Goal: Task Accomplishment & Management: Use online tool/utility

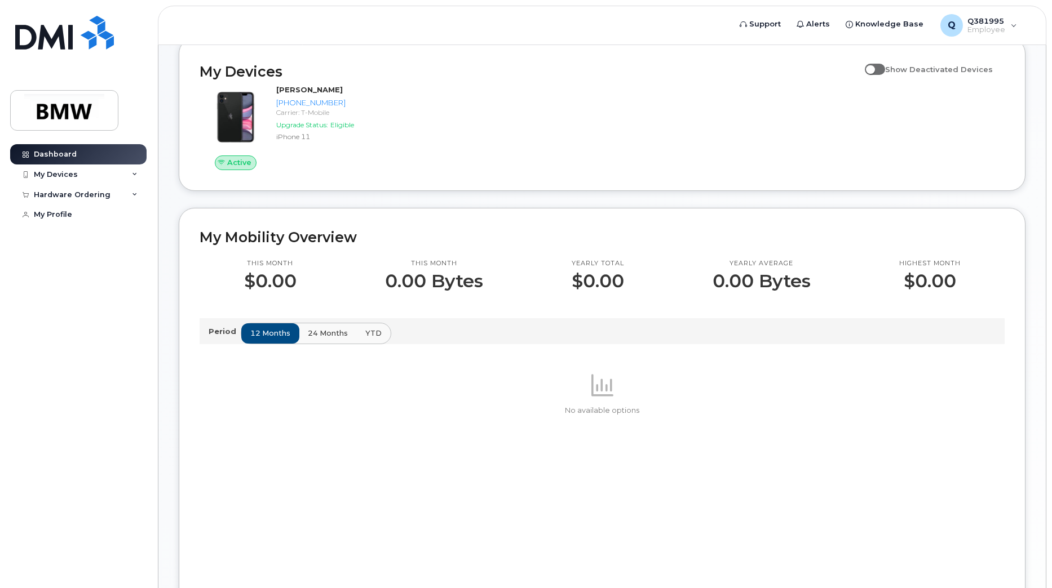
scroll to position [169, 0]
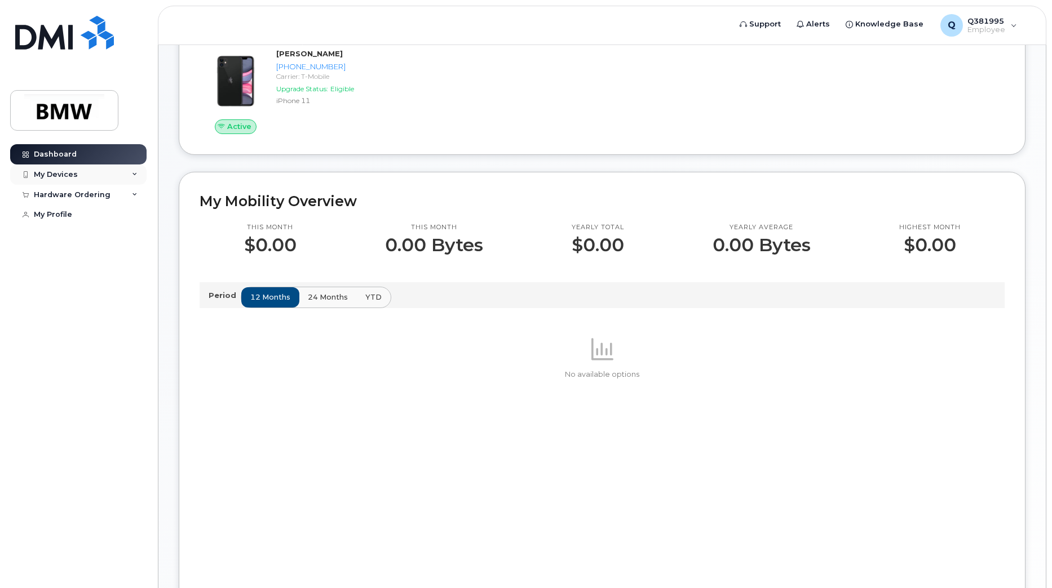
click at [62, 172] on div "My Devices" at bounding box center [56, 174] width 44 height 9
click at [103, 225] on div "([PERSON_NAME])" at bounding box center [103, 227] width 69 height 10
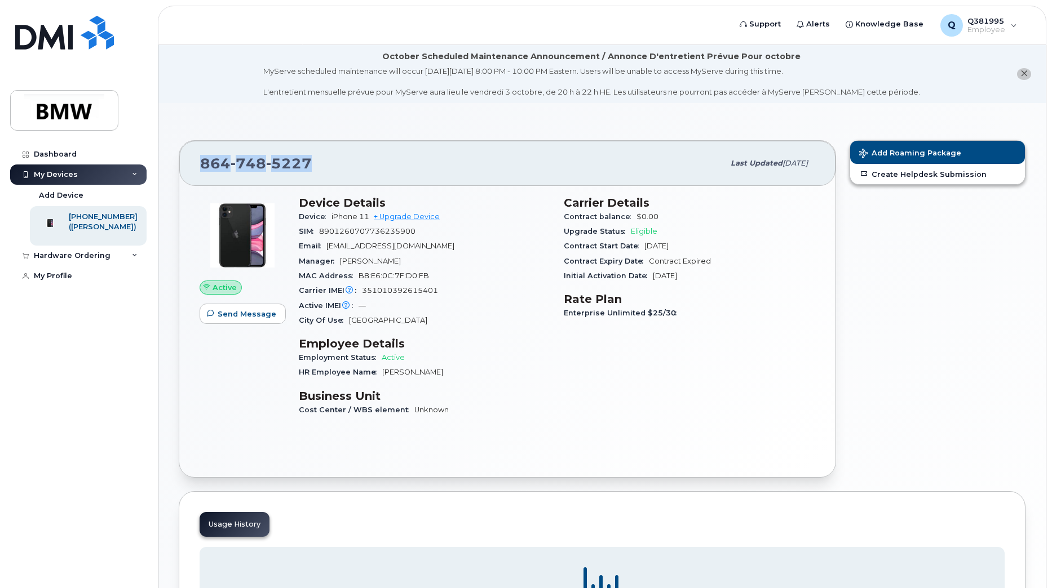
drag, startPoint x: 309, startPoint y: 163, endPoint x: 182, endPoint y: 162, distance: 126.8
click at [182, 162] on div "[PHONE_NUMBER] Last updated [DATE]" at bounding box center [507, 163] width 656 height 45
copy span "[PHONE_NUMBER]"
click at [898, 178] on link "Create Helpdesk Submission" at bounding box center [937, 174] width 175 height 20
click at [920, 175] on link "Create Helpdesk Submission" at bounding box center [937, 174] width 175 height 20
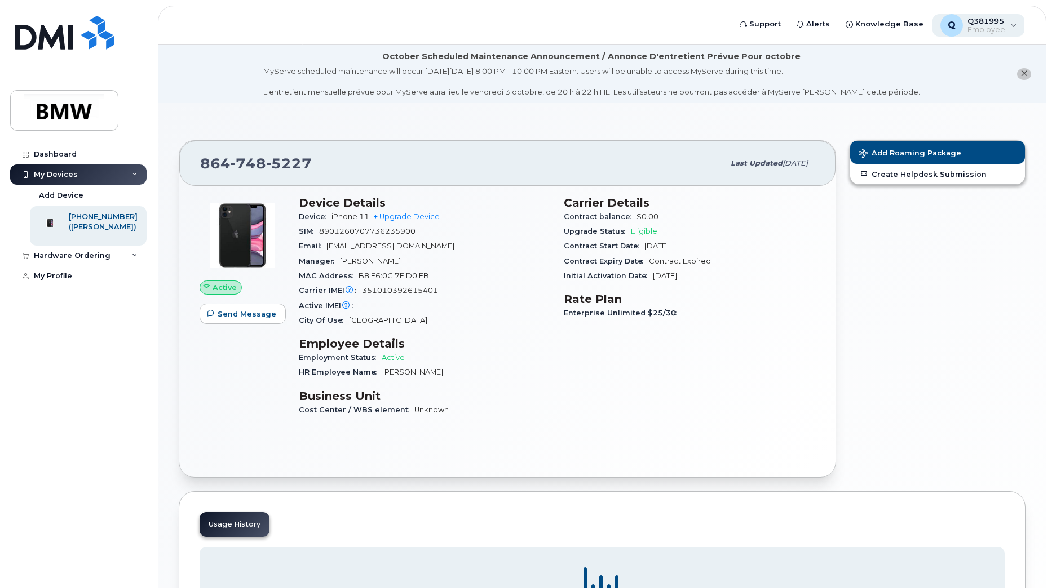
click at [994, 28] on span "Employee" at bounding box center [986, 29] width 38 height 9
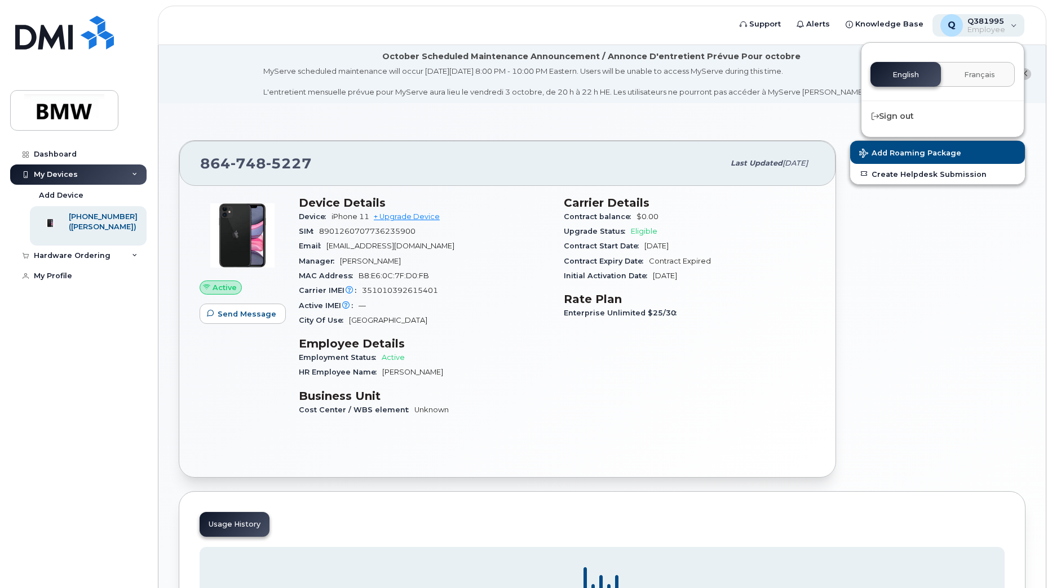
click at [995, 28] on span "Employee" at bounding box center [986, 29] width 38 height 9
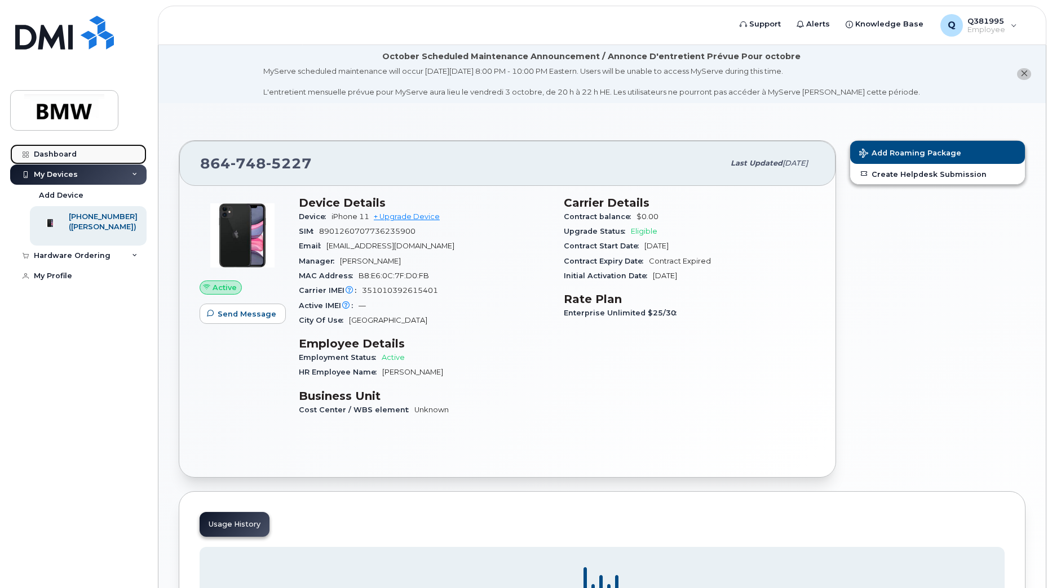
click at [51, 149] on link "Dashboard" at bounding box center [78, 154] width 136 height 20
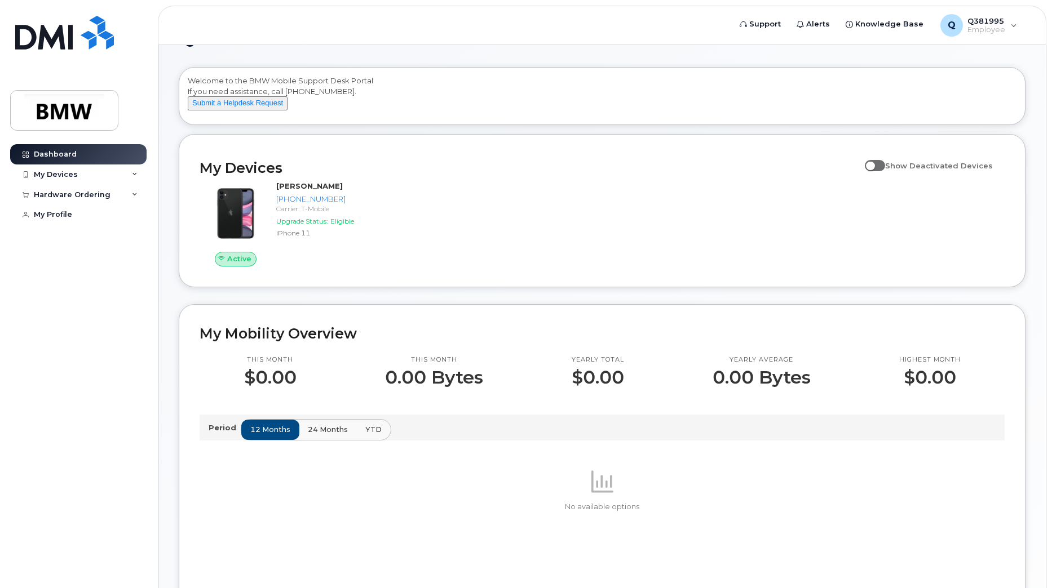
scroll to position [56, 0]
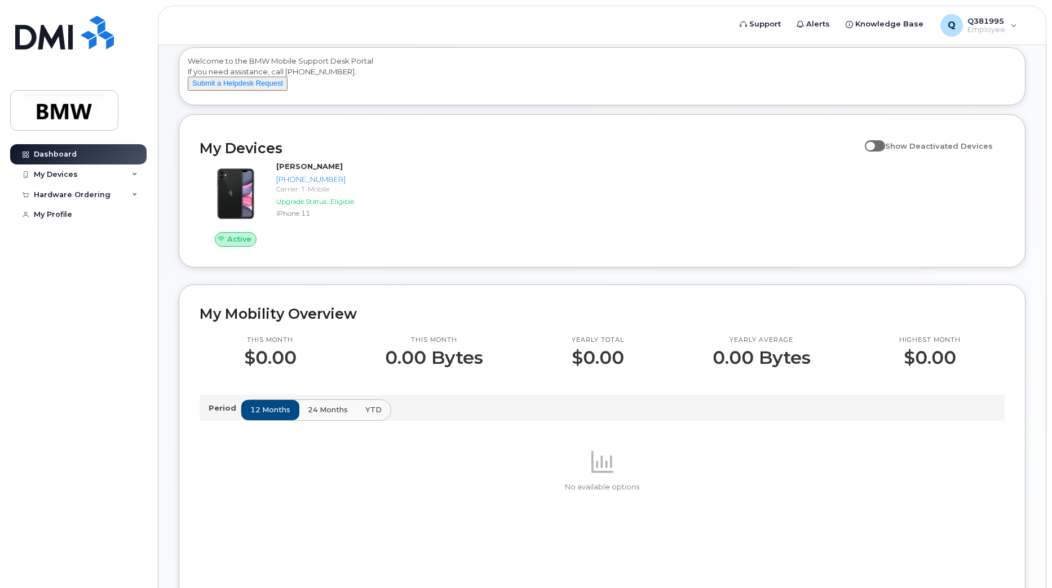
click at [882, 152] on span at bounding box center [875, 145] width 20 height 11
click at [874, 144] on input "Show Deactivated Devices" at bounding box center [869, 139] width 9 height 9
click at [882, 152] on span at bounding box center [875, 145] width 20 height 11
click at [874, 144] on input "Show Deactivated Devices" at bounding box center [869, 139] width 9 height 9
checkbox input "false"
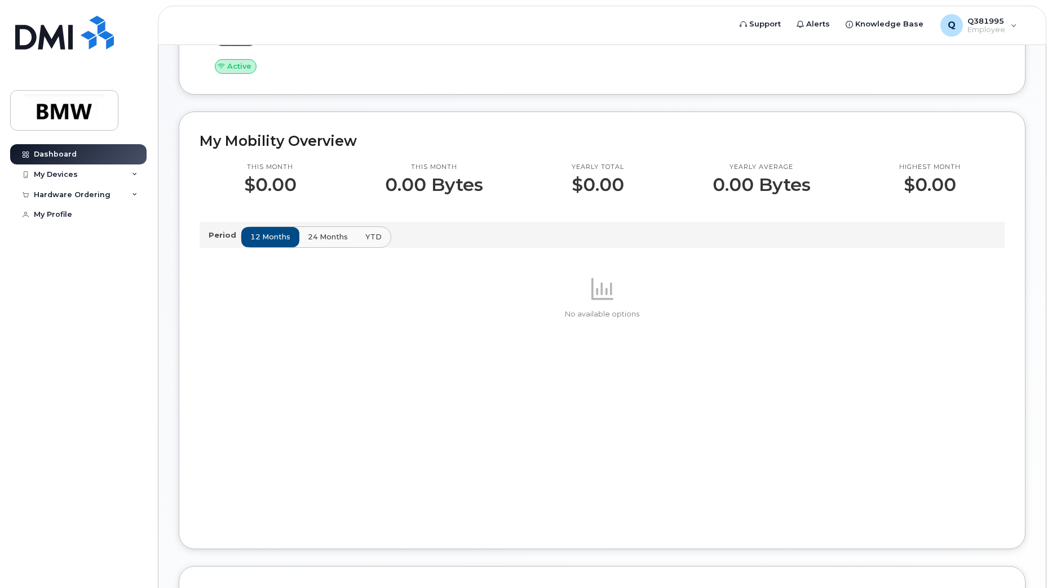
scroll to position [223, 0]
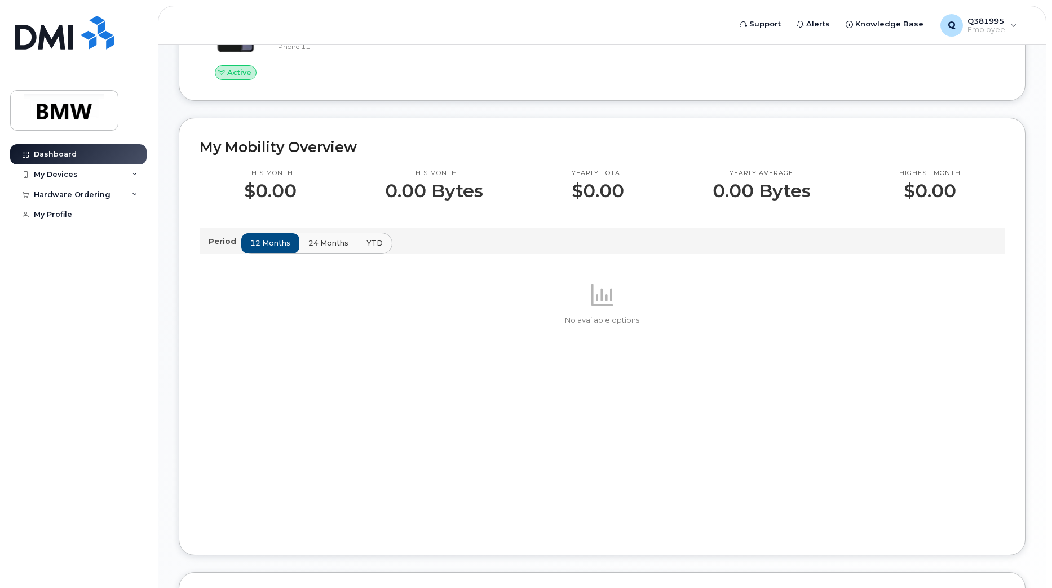
click at [345, 249] on span "24 months" at bounding box center [328, 243] width 40 height 11
click at [370, 249] on span "YTD" at bounding box center [374, 243] width 16 height 11
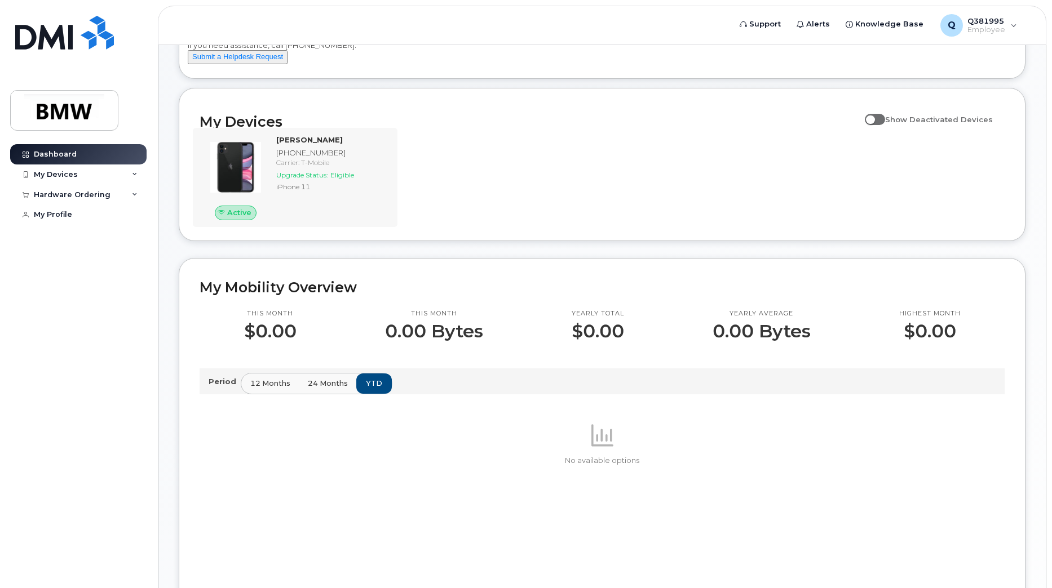
scroll to position [0, 0]
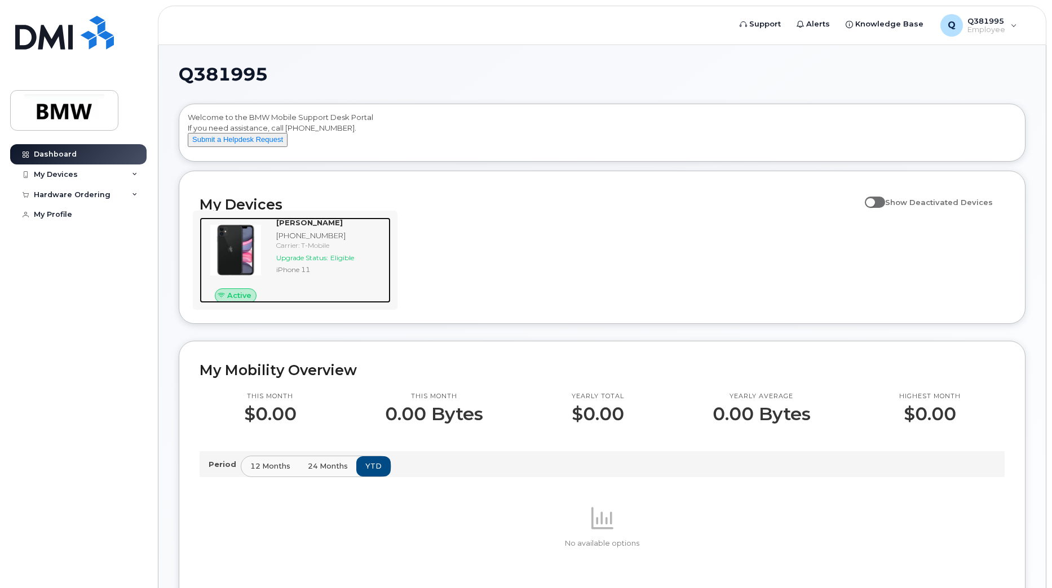
click at [237, 301] on span "Active" at bounding box center [239, 295] width 24 height 11
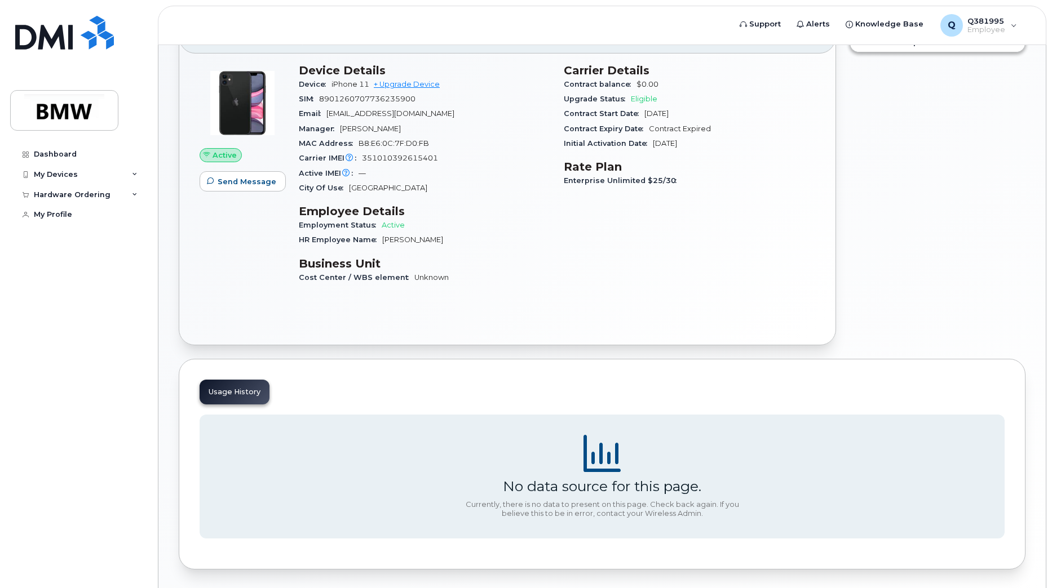
scroll to position [113, 0]
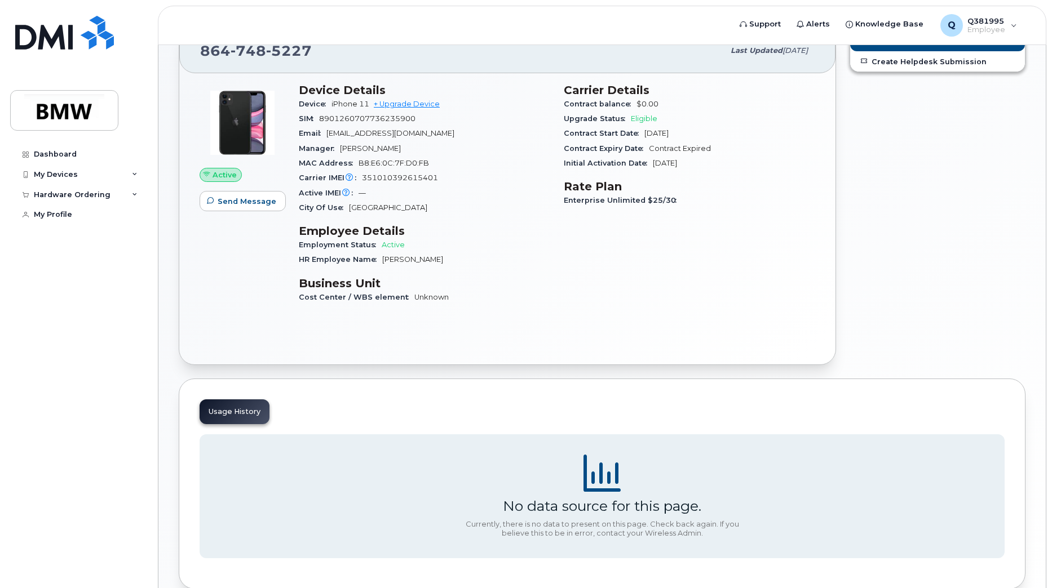
click at [393, 247] on span "Active" at bounding box center [393, 245] width 23 height 8
click at [353, 176] on span "Carrier IMEI is reported during the last billing cycle or change of service" at bounding box center [349, 178] width 11 height 10
click at [644, 118] on span "Eligible" at bounding box center [644, 118] width 26 height 8
drag, startPoint x: 644, startPoint y: 118, endPoint x: 698, endPoint y: 154, distance: 64.7
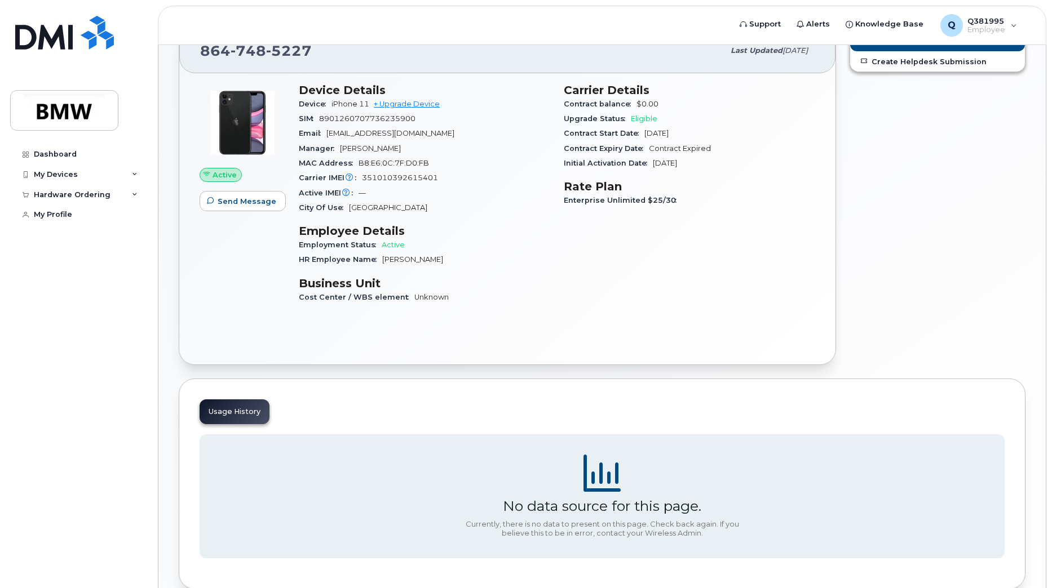
click at [698, 154] on div "Contract Expiry Date Contract Expired" at bounding box center [689, 148] width 251 height 15
drag, startPoint x: 603, startPoint y: 149, endPoint x: 692, endPoint y: 147, distance: 89.6
click at [692, 147] on div "Contract Expiry Date Contract Expired" at bounding box center [689, 148] width 251 height 15
drag, startPoint x: 692, startPoint y: 147, endPoint x: 638, endPoint y: 167, distance: 57.6
click at [638, 167] on span "Initial Activation Date" at bounding box center [608, 163] width 89 height 8
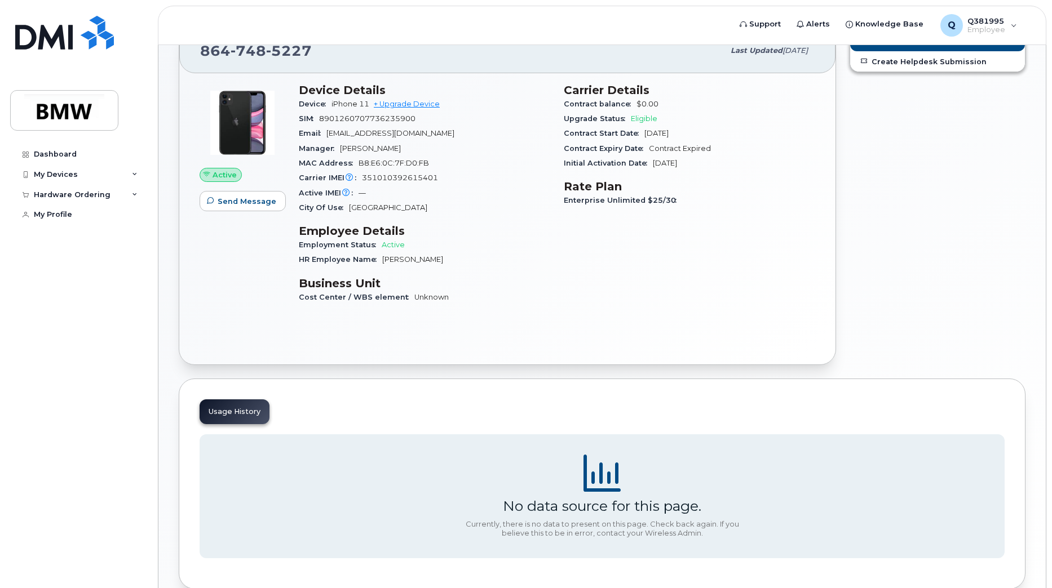
drag, startPoint x: 648, startPoint y: 162, endPoint x: 719, endPoint y: 165, distance: 71.1
click at [719, 165] on div "Initial Activation Date Jun 28, 2022" at bounding box center [689, 163] width 251 height 15
drag, startPoint x: 719, startPoint y: 165, endPoint x: 688, endPoint y: 178, distance: 33.6
click at [688, 178] on div "Carrier Details Contract balance $0.00 Upgrade Status Eligible Contract Start D…" at bounding box center [689, 199] width 265 height 244
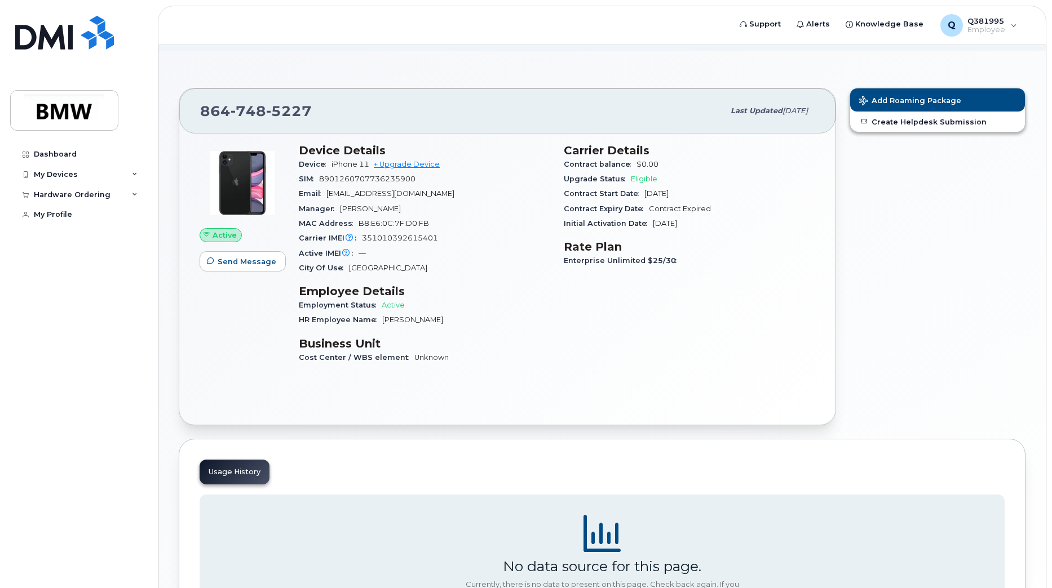
scroll to position [0, 0]
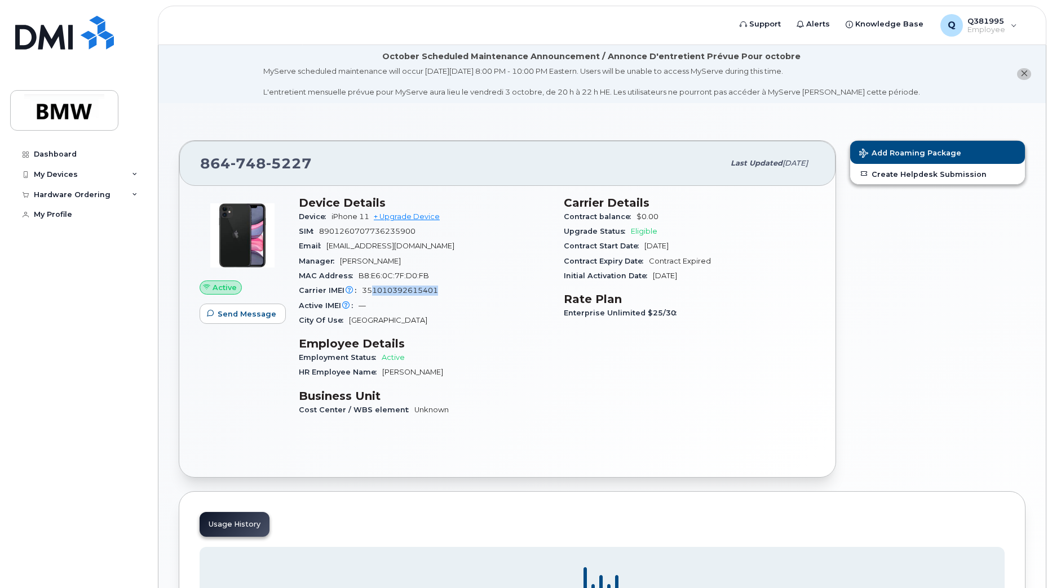
drag, startPoint x: 377, startPoint y: 290, endPoint x: 450, endPoint y: 290, distance: 73.3
click at [450, 290] on div "Carrier IMEI Carrier IMEI is reported during the last billing cycle or change o…" at bounding box center [424, 291] width 251 height 15
click at [280, 170] on span "5227" at bounding box center [289, 163] width 46 height 17
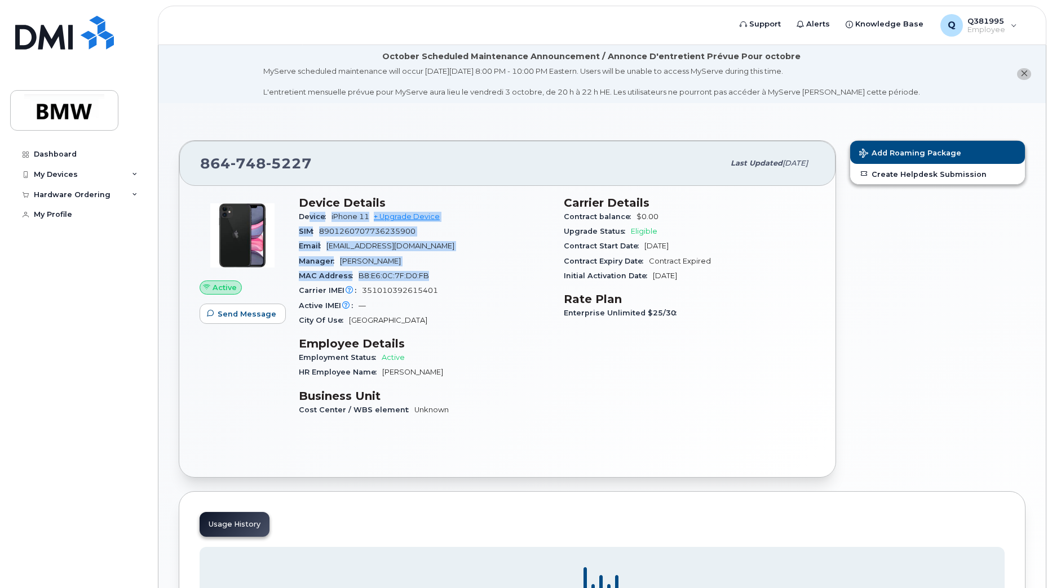
drag, startPoint x: 462, startPoint y: 273, endPoint x: 307, endPoint y: 212, distance: 166.5
click at [307, 212] on section "Device Details Device iPhone 11 + Upgrade Device SIM 8901260707736235900 Email …" at bounding box center [424, 262] width 251 height 132
drag, startPoint x: 307, startPoint y: 212, endPoint x: 428, endPoint y: 259, distance: 130.4
click at [430, 259] on div "Manager Marco Nestola" at bounding box center [424, 261] width 251 height 15
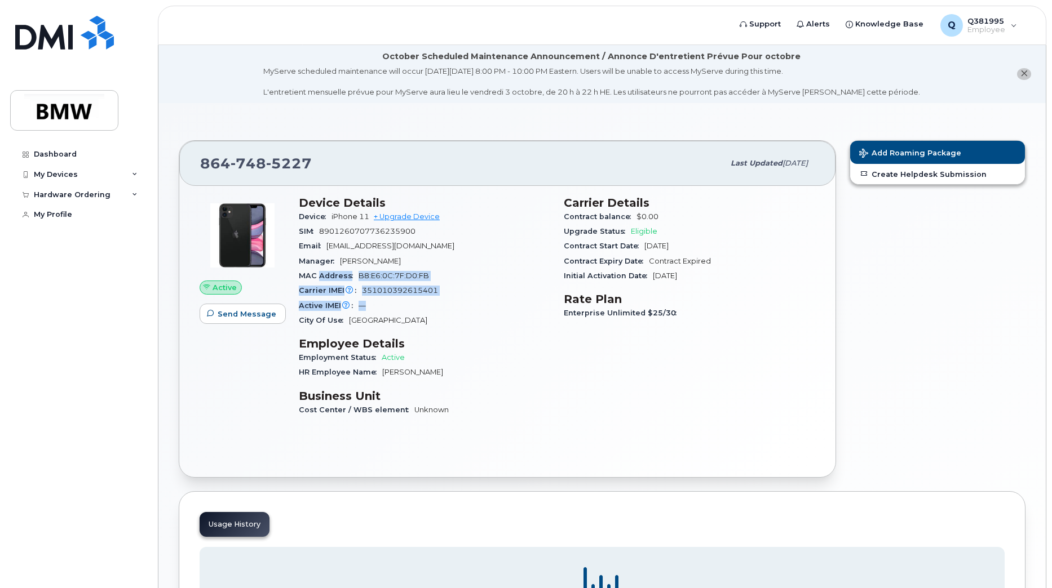
drag, startPoint x: 320, startPoint y: 277, endPoint x: 454, endPoint y: 300, distance: 135.6
click at [454, 300] on section "Device Details Device iPhone 11 + Upgrade Device SIM 8901260707736235900 Email …" at bounding box center [424, 262] width 251 height 132
click at [454, 303] on div "Active IMEI Active IMEI is refreshed daily with a delay of up to 48 hours follo…" at bounding box center [424, 306] width 251 height 15
drag, startPoint x: 309, startPoint y: 200, endPoint x: 444, endPoint y: 206, distance: 134.9
click at [444, 206] on h3 "Device Details" at bounding box center [424, 203] width 251 height 14
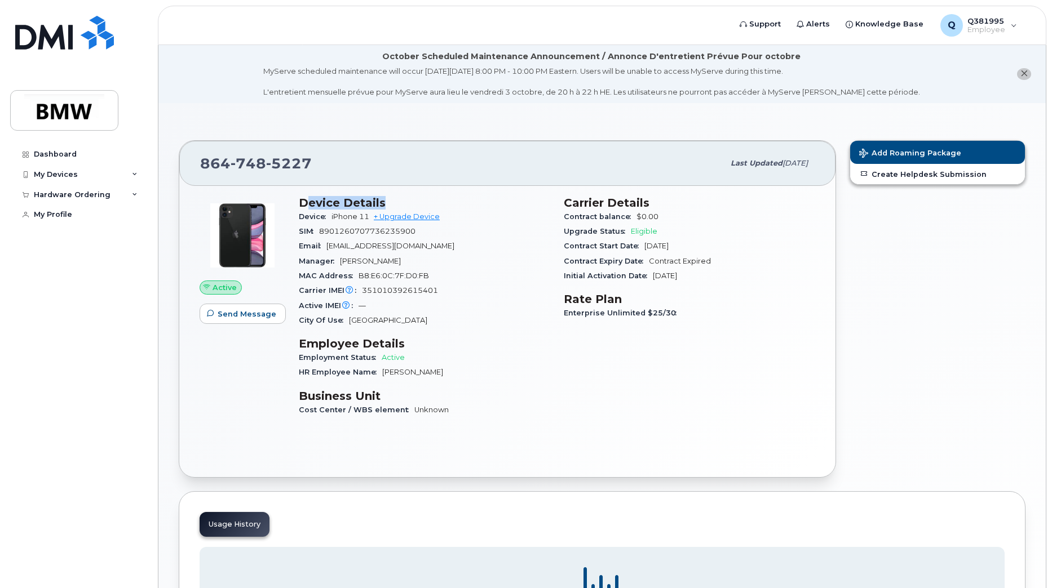
click at [477, 194] on div "Device Details Device iPhone 11 + Upgrade Device SIM 8901260707736235900 Email …" at bounding box center [424, 311] width 265 height 244
click at [978, 151] on button "Add Roaming Package" at bounding box center [937, 152] width 175 height 23
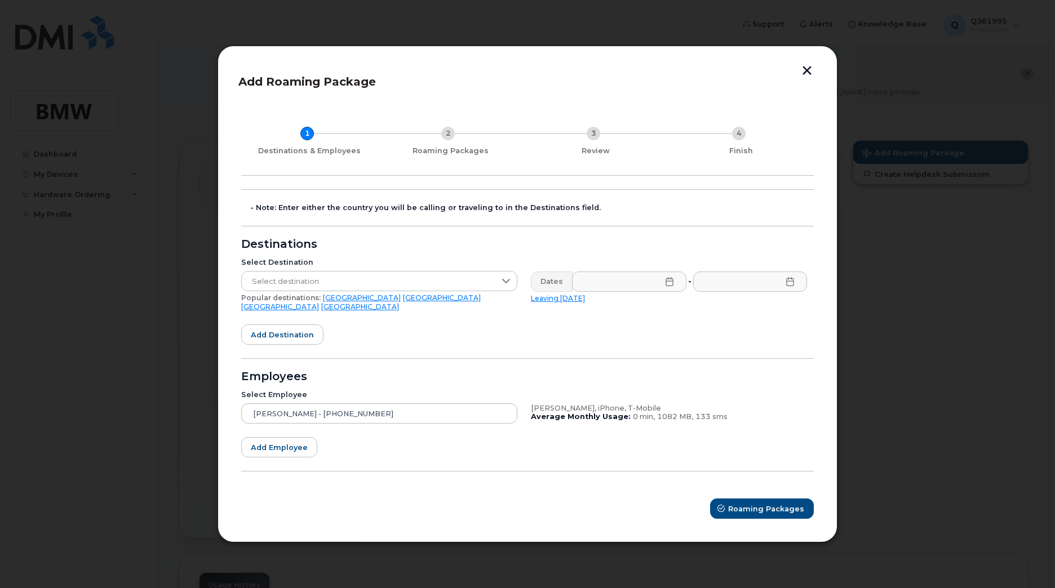
drag, startPoint x: 643, startPoint y: 413, endPoint x: 707, endPoint y: 408, distance: 64.4
click at [707, 408] on div "Johannes Reicheneder, iPhone, T-Mobile Average Monthly Usage: 0 min, 1082 MB, 1…" at bounding box center [669, 414] width 290 height 34
drag, startPoint x: 707, startPoint y: 408, endPoint x: 680, endPoint y: 414, distance: 27.8
click at [680, 414] on span "1082 MB," at bounding box center [675, 417] width 36 height 8
drag, startPoint x: 689, startPoint y: 413, endPoint x: 498, endPoint y: 376, distance: 194.7
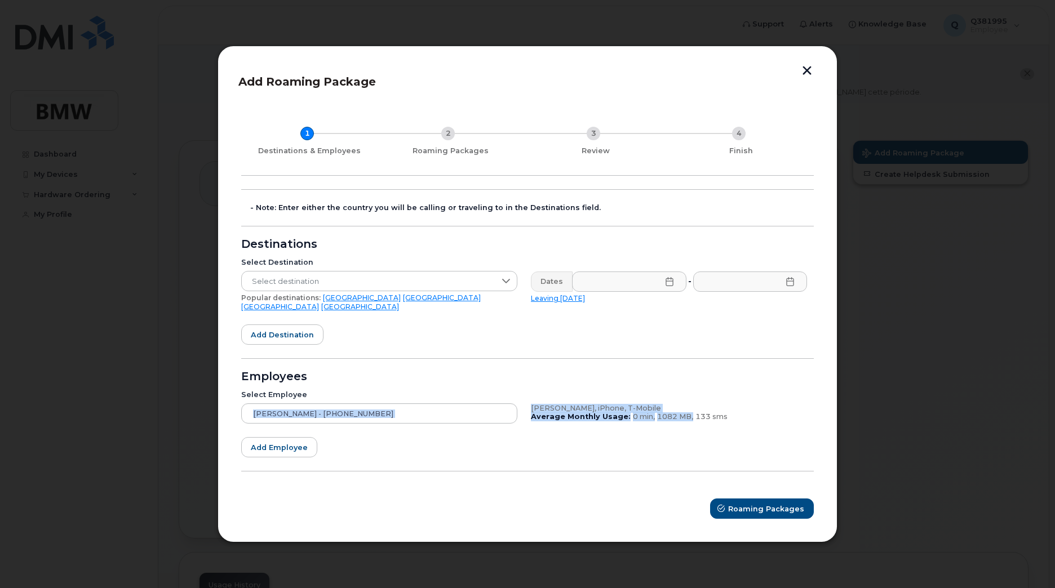
click at [499, 376] on form "- Note: Enter either the country you will be calling or traveling to in the Des…" at bounding box center [527, 354] width 573 height 330
click at [374, 256] on div "Select Destination Select destination Popular destinations: USA Mexico United K…" at bounding box center [379, 284] width 290 height 67
click at [811, 76] on button "button" at bounding box center [807, 72] width 17 height 12
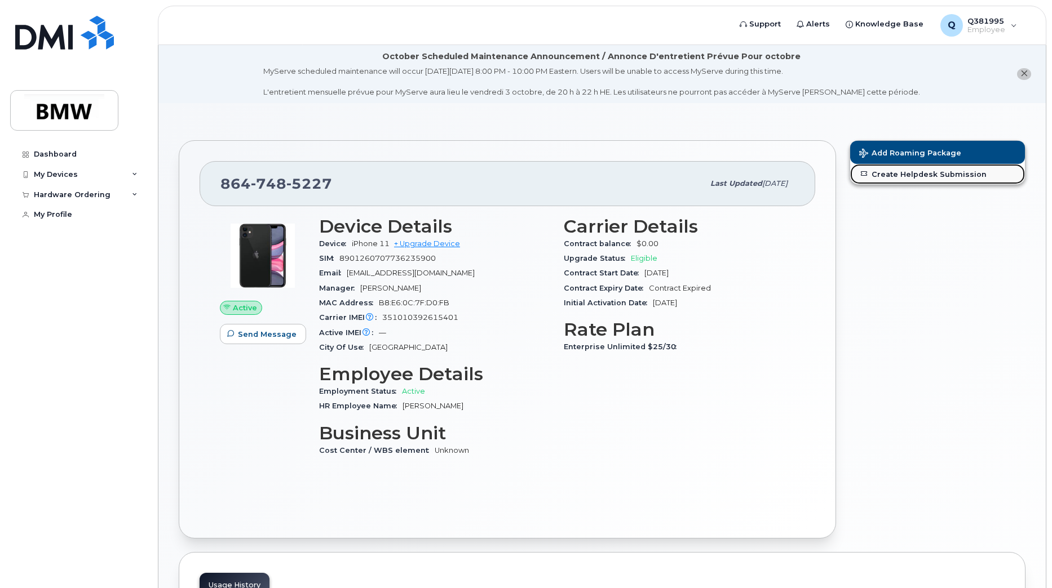
click at [882, 175] on link "Create Helpdesk Submission" at bounding box center [937, 174] width 175 height 20
drag, startPoint x: 471, startPoint y: 195, endPoint x: 295, endPoint y: 184, distance: 176.2
click at [295, 184] on div "[PHONE_NUMBER]" at bounding box center [461, 184] width 483 height 24
click at [307, 176] on span "5227" at bounding box center [309, 183] width 46 height 17
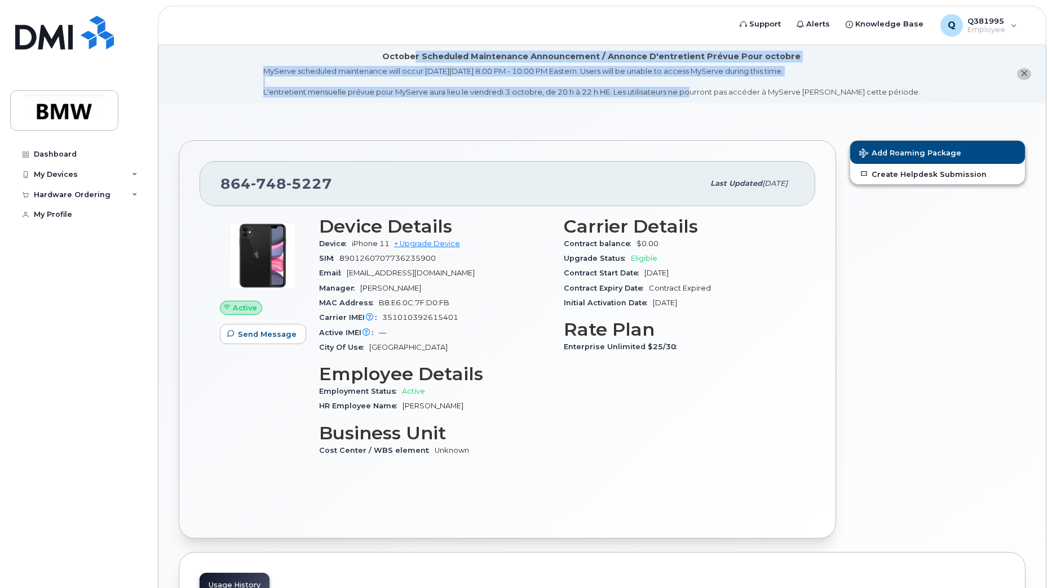
drag, startPoint x: 705, startPoint y: 91, endPoint x: 419, endPoint y: 53, distance: 288.9
click at [419, 53] on div "October Scheduled Maintenance Announcement / Annonce D'entretient Prévue Pour o…" at bounding box center [591, 74] width 657 height 47
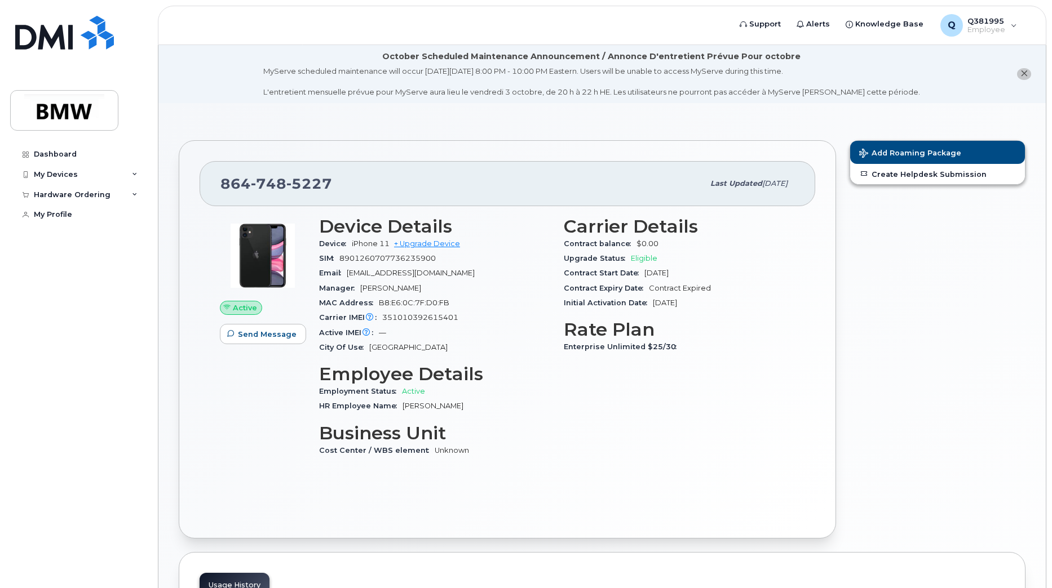
drag, startPoint x: 419, startPoint y: 53, endPoint x: 400, endPoint y: 56, distance: 18.9
click at [400, 56] on div "October Scheduled Maintenance Announcement / Annonce D'entretient Prévue Pour o…" at bounding box center [591, 57] width 418 height 12
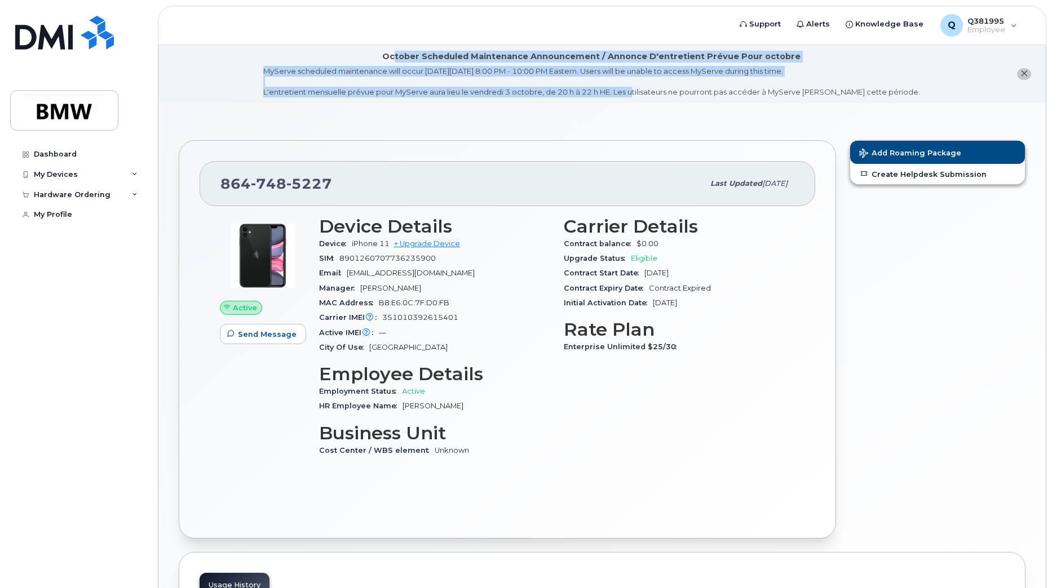
drag, startPoint x: 400, startPoint y: 54, endPoint x: 647, endPoint y: 88, distance: 249.3
click at [647, 88] on div "October Scheduled Maintenance Announcement / Annonce D'entretient Prévue Pour o…" at bounding box center [591, 74] width 657 height 47
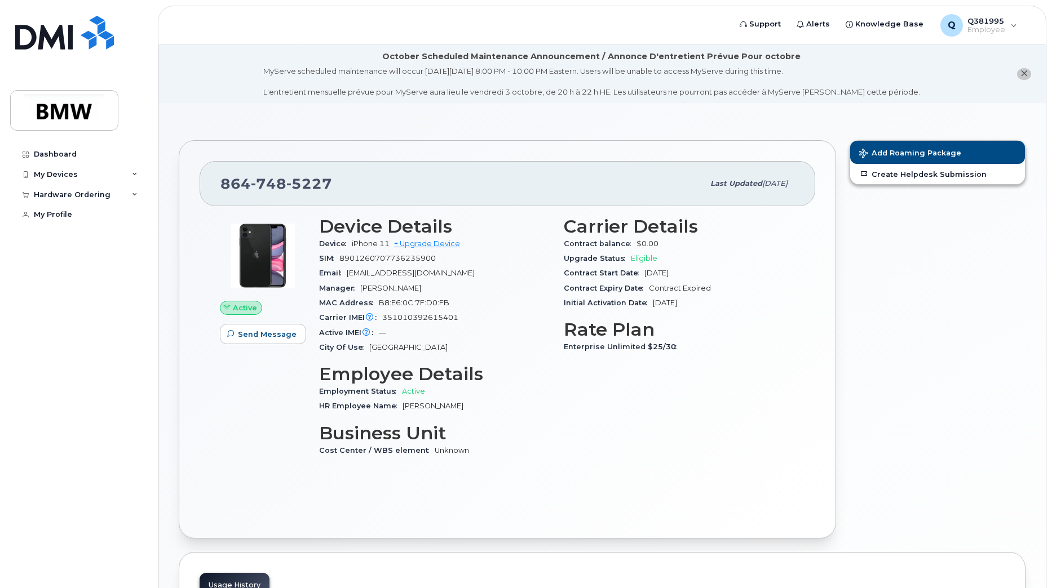
drag, startPoint x: 647, startPoint y: 88, endPoint x: 769, endPoint y: 92, distance: 122.4
click at [768, 92] on div "MyServe scheduled maintenance will occur on Friday October 3rd, 8:00 PM - 10:00…" at bounding box center [591, 82] width 657 height 32
click at [1023, 74] on icon "close notification" at bounding box center [1023, 73] width 7 height 7
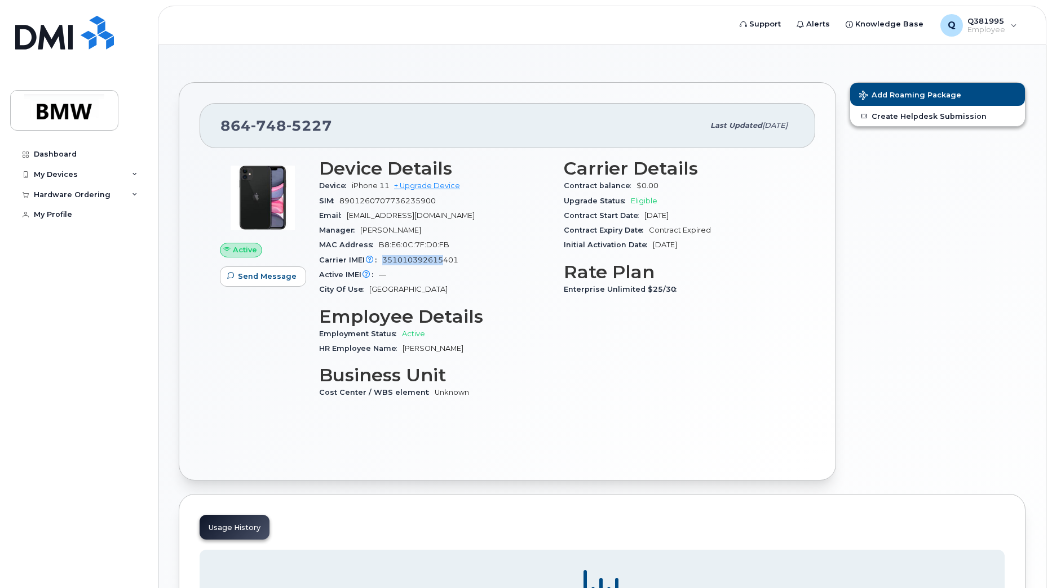
drag, startPoint x: 383, startPoint y: 262, endPoint x: 443, endPoint y: 259, distance: 59.8
click at [443, 259] on span "351010392615401" at bounding box center [420, 260] width 76 height 8
drag, startPoint x: 369, startPoint y: 188, endPoint x: 446, endPoint y: 190, distance: 76.7
click at [445, 189] on span "iPhone 11 + Upgrade Device" at bounding box center [406, 185] width 108 height 8
drag, startPoint x: 446, startPoint y: 190, endPoint x: 487, endPoint y: 198, distance: 41.9
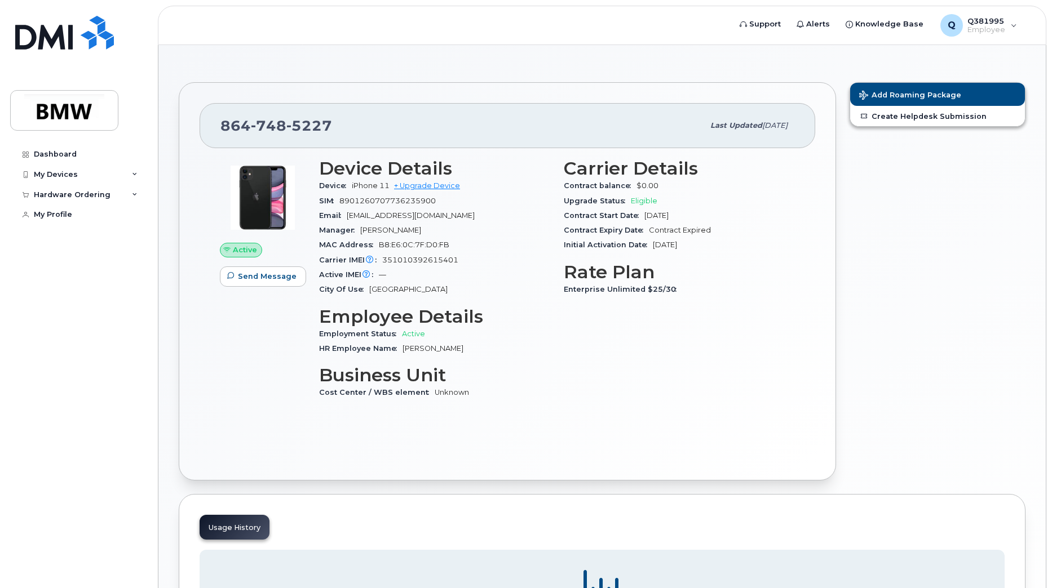
click at [487, 198] on div "SIM 8901260707736235900" at bounding box center [434, 201] width 231 height 15
click at [373, 122] on div "[PHONE_NUMBER]" at bounding box center [461, 126] width 483 height 24
click at [213, 218] on div "Active Send Message" at bounding box center [262, 284] width 99 height 264
drag, startPoint x: 344, startPoint y: 187, endPoint x: 383, endPoint y: 186, distance: 38.9
click at [383, 186] on div "Device iPhone 11 + Upgrade Device" at bounding box center [434, 186] width 231 height 15
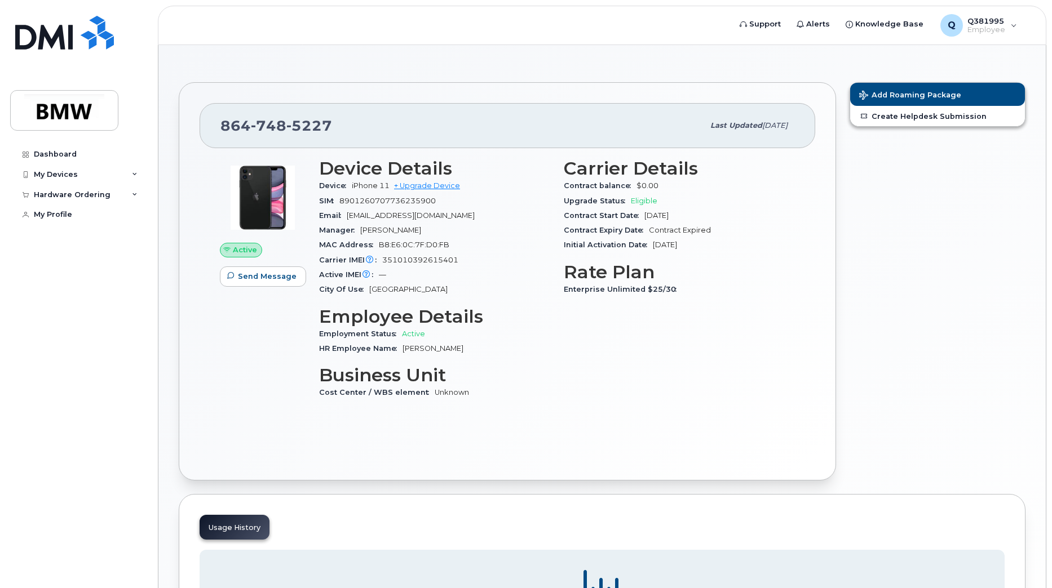
drag, startPoint x: 383, startPoint y: 186, endPoint x: 360, endPoint y: 205, distance: 29.7
click at [374, 207] on div "SIM 8901260707736235900" at bounding box center [434, 201] width 231 height 15
